Goal: Information Seeking & Learning: Learn about a topic

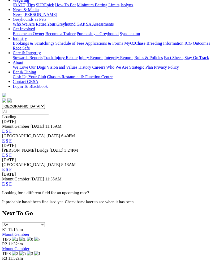
scroll to position [75, 0]
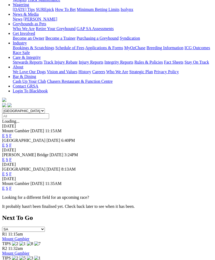
click at [12, 171] on link "F" at bounding box center [10, 173] width 2 height 5
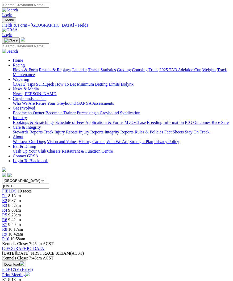
scroll to position [0, 3]
click at [7, 213] on span "R5" at bounding box center [4, 215] width 5 height 5
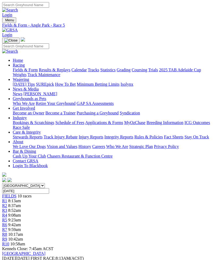
click at [7, 227] on span "R7" at bounding box center [4, 229] width 5 height 5
click at [7, 232] on span "R8" at bounding box center [4, 234] width 5 height 5
click at [4, 21] on img "Toggle navigation" at bounding box center [4, 21] width 0 height 0
click at [38, 71] on link "Fields & Form" at bounding box center [25, 69] width 25 height 5
